Goal: Task Accomplishment & Management: Manage account settings

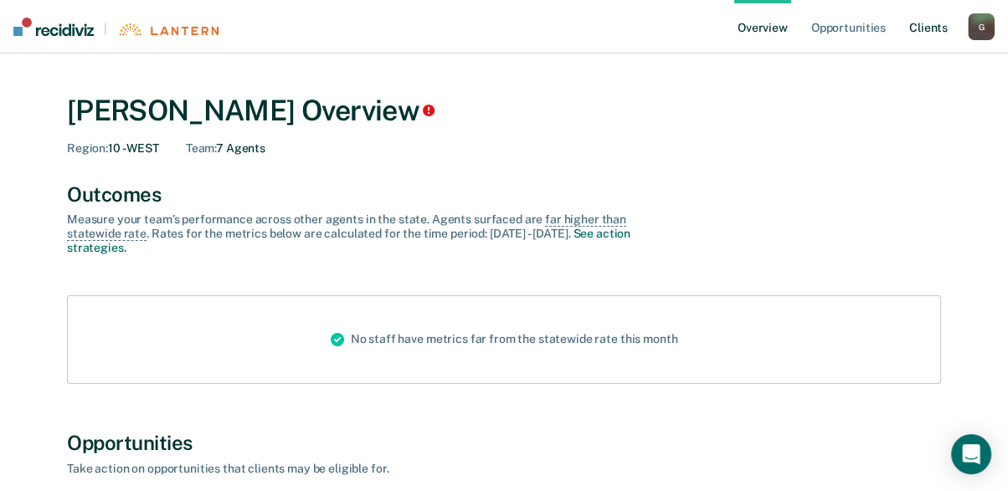
click at [919, 26] on link "Client s" at bounding box center [928, 27] width 45 height 54
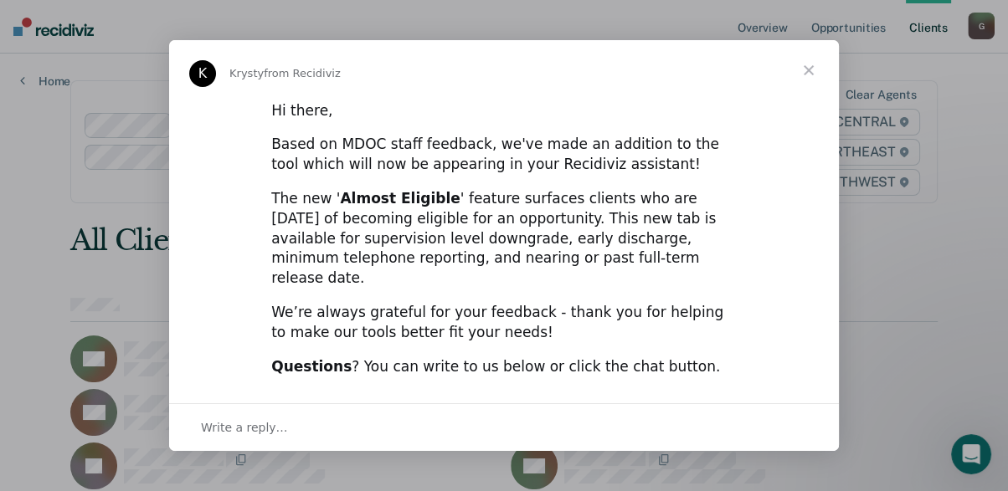
click at [808, 81] on span "Close" at bounding box center [808, 70] width 60 height 60
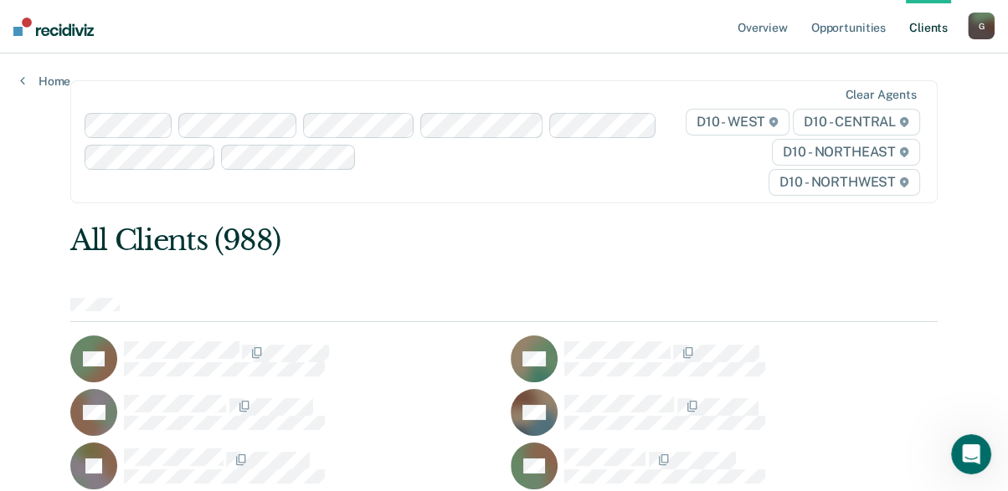
click at [974, 23] on div "G" at bounding box center [981, 26] width 27 height 27
click at [754, 29] on link "Overview" at bounding box center [762, 27] width 57 height 54
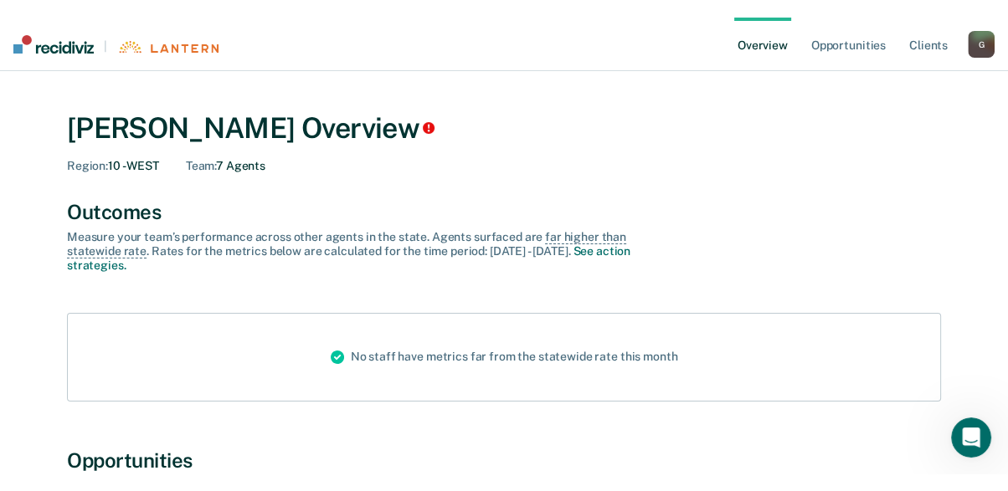
scroll to position [287, 0]
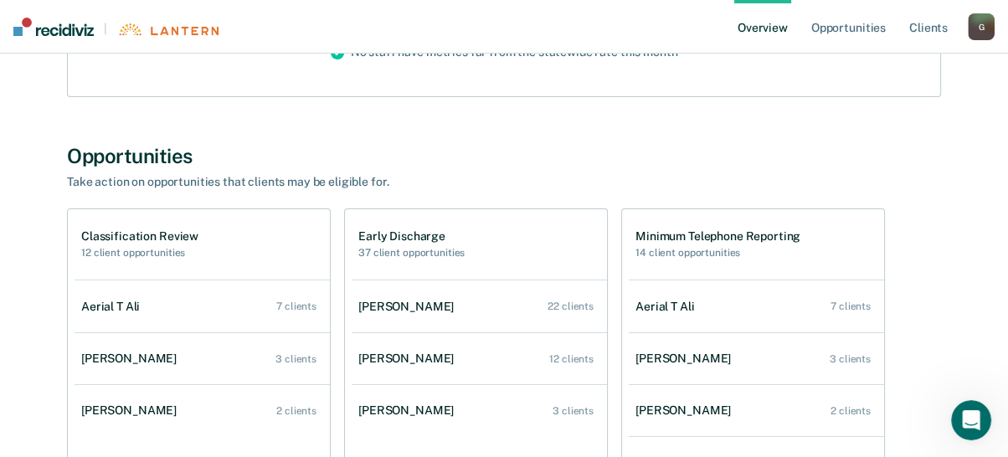
click at [916, 187] on div "Opportunities Take action on opportunities that clients may be eligible for." at bounding box center [504, 166] width 874 height 45
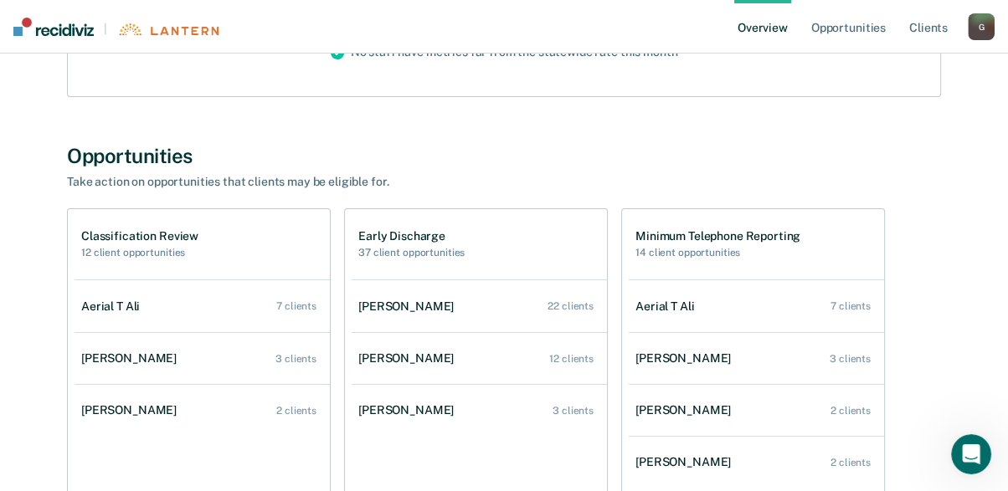
click at [980, 26] on div "G" at bounding box center [981, 26] width 27 height 27
click at [870, 108] on link "Log Out" at bounding box center [913, 108] width 135 height 14
